Goal: Navigation & Orientation: Find specific page/section

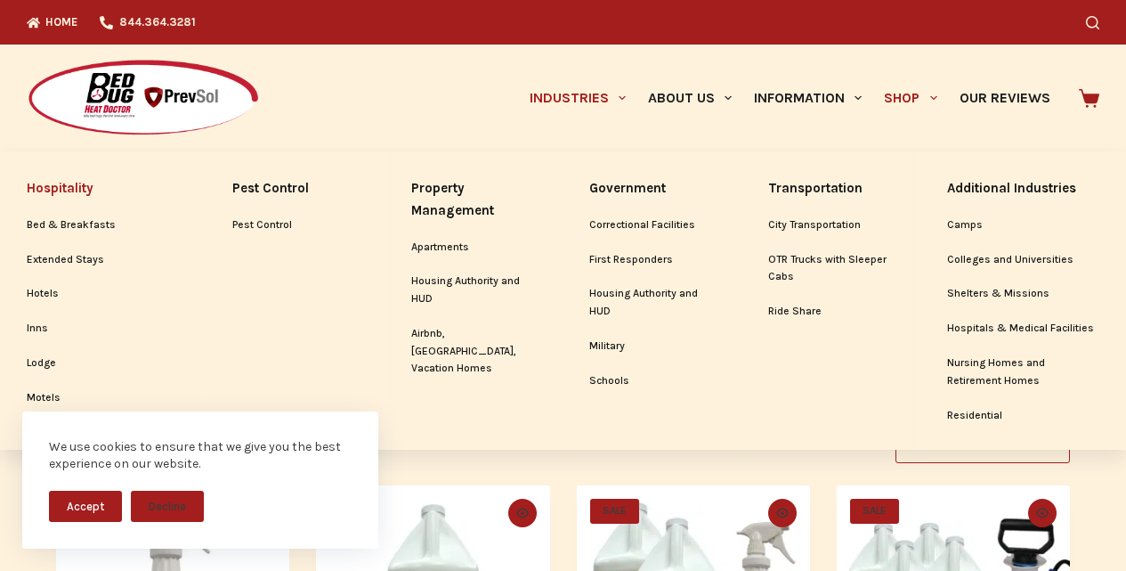
click at [94, 183] on link "Hospitality" at bounding box center [102, 188] width 151 height 38
click at [436, 180] on link "Property Management" at bounding box center [473, 199] width 125 height 61
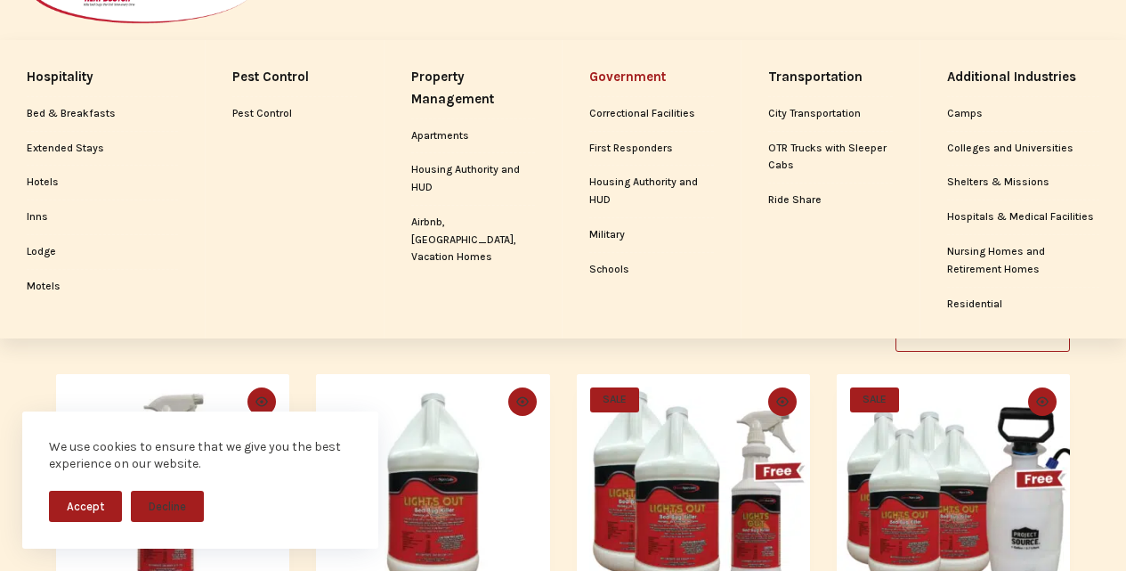
scroll to position [185, 0]
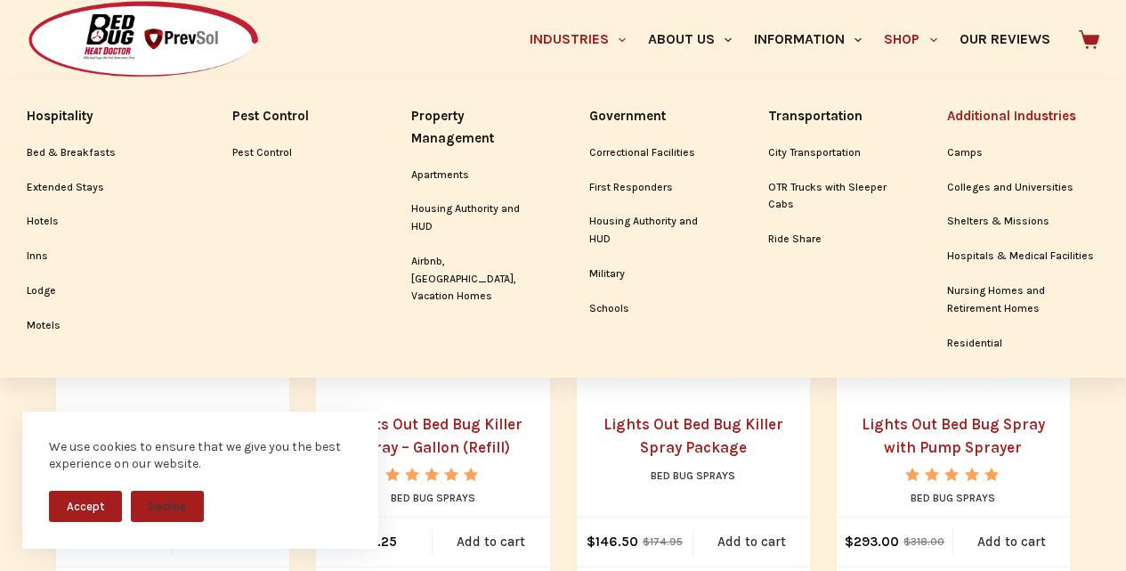
click at [411, 97] on link "Property Management" at bounding box center [473, 127] width 125 height 61
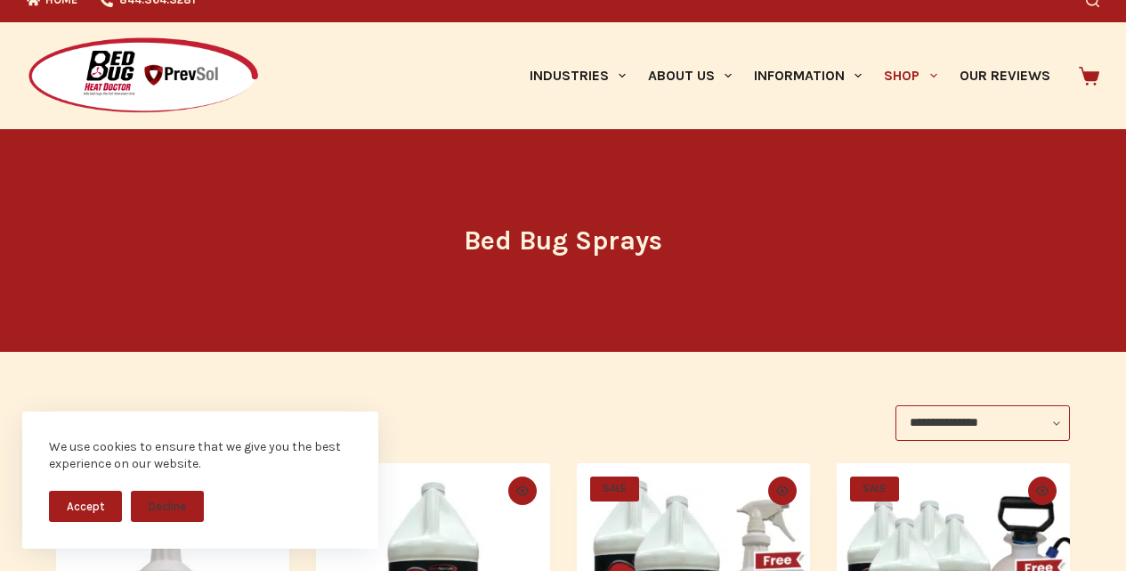
scroll to position [0, 0]
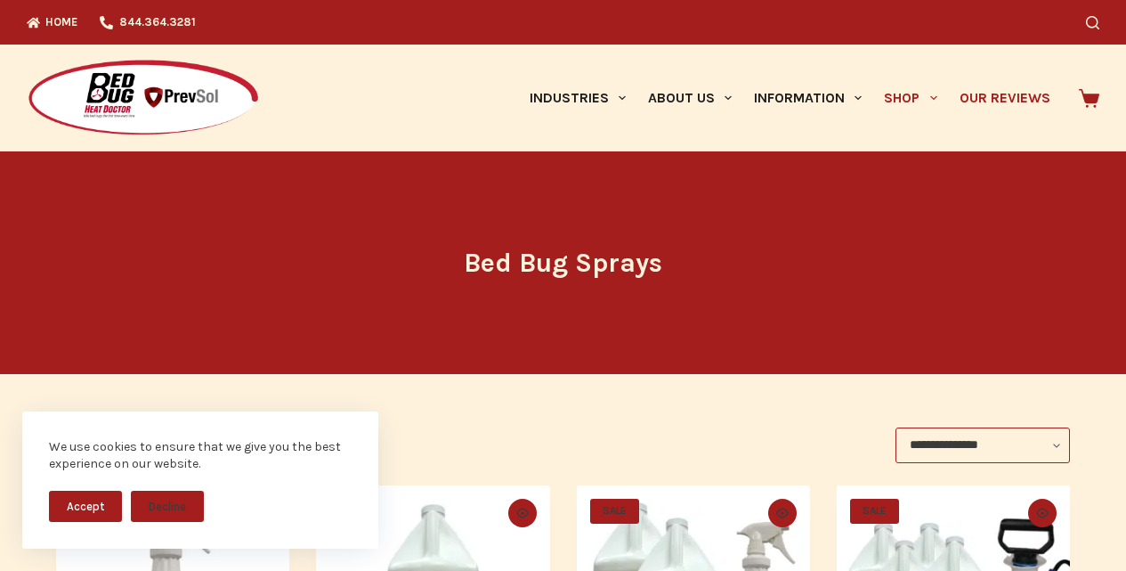
click at [1009, 58] on link "Our Reviews" at bounding box center [1004, 98] width 113 height 107
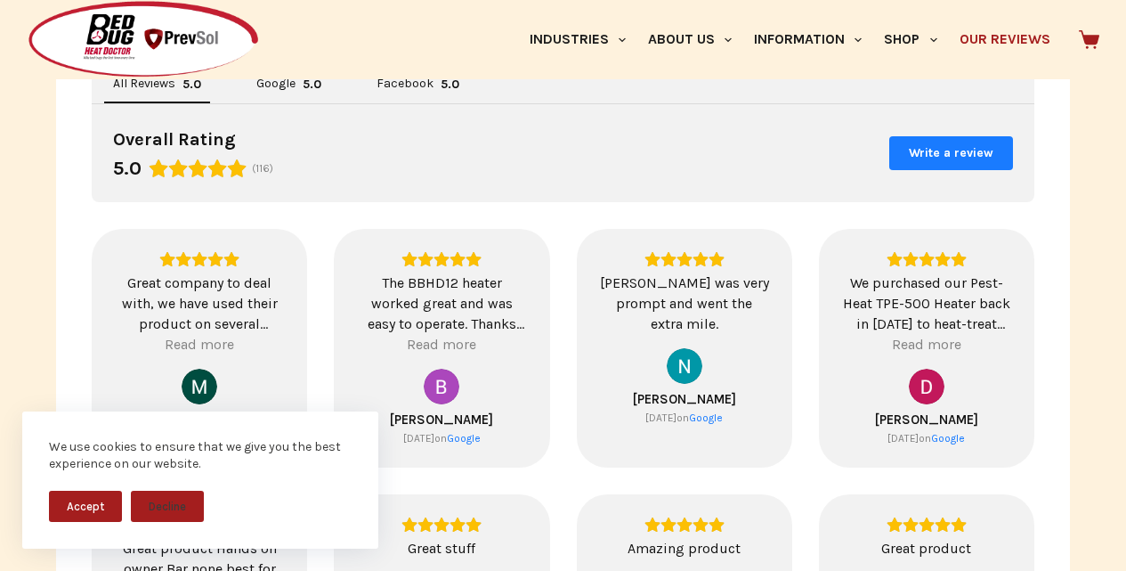
scroll to position [557, 0]
